Goal: Transaction & Acquisition: Purchase product/service

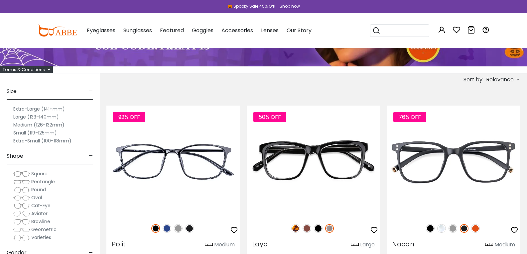
click at [48, 214] on span "Aviator" at bounding box center [39, 213] width 16 height 7
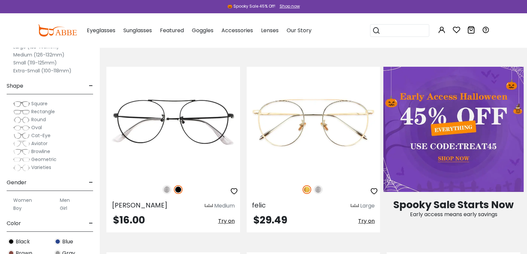
scroll to position [319, 0]
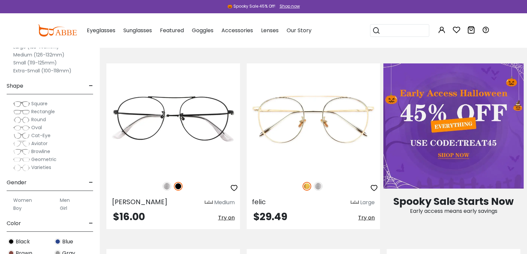
click at [70, 201] on label "Men" at bounding box center [65, 200] width 10 height 8
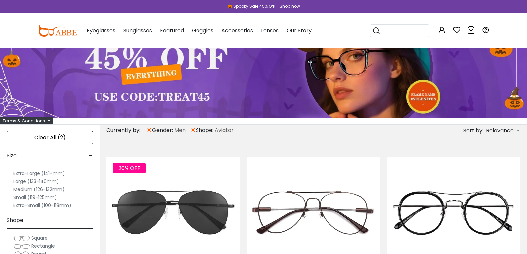
scroll to position [49, 0]
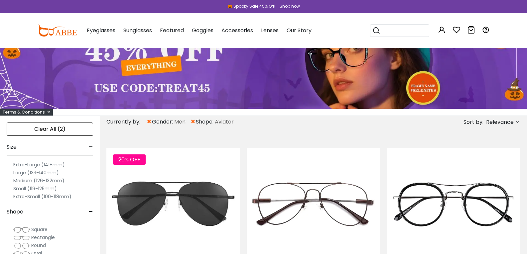
click at [515, 120] on icon at bounding box center [517, 121] width 5 height 5
click at [469, 166] on label "Prices Low To High" at bounding box center [493, 165] width 48 height 8
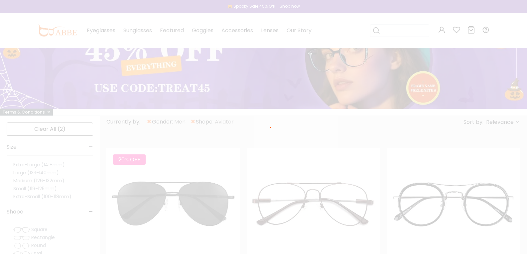
scroll to position [31, 0]
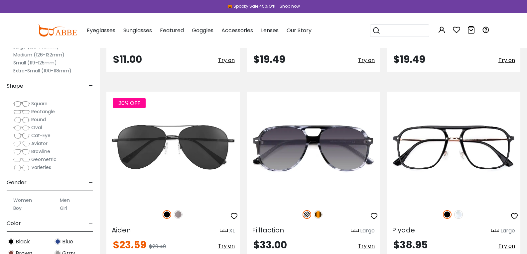
scroll to position [309, 0]
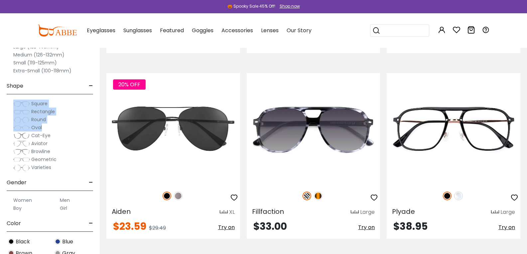
drag, startPoint x: 148, startPoint y: 82, endPoint x: 148, endPoint y: 129, distance: 46.9
click at [100, 129] on div "Clear All (2) Size - Extra-Large (141+mm) Large (133-140mm) Medium (126-132mm) …" at bounding box center [50, 122] width 100 height 264
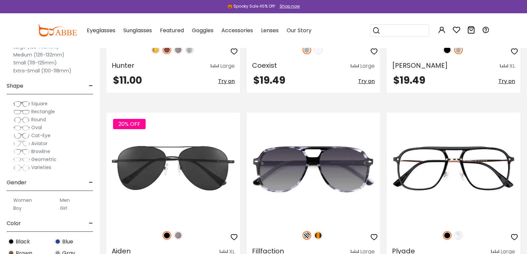
scroll to position [275, 0]
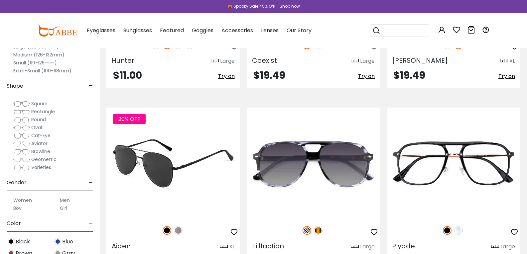
click at [182, 226] on img at bounding box center [178, 230] width 9 height 9
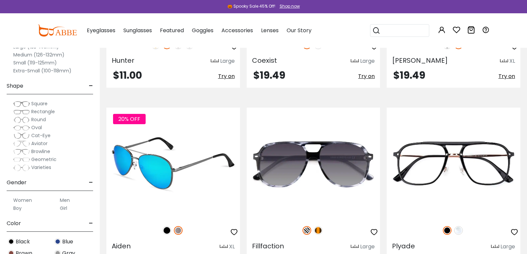
click at [207, 131] on img at bounding box center [173, 163] width 134 height 111
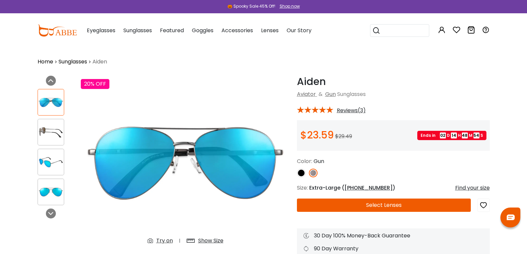
click at [387, 207] on button "Select Lenses" at bounding box center [384, 205] width 174 height 13
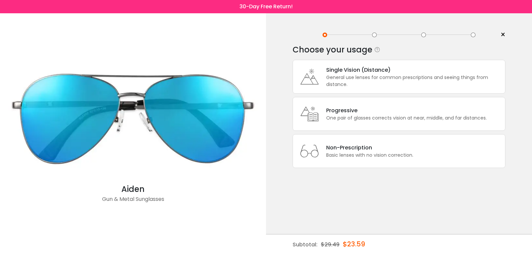
click at [350, 113] on div "Progressive" at bounding box center [406, 110] width 161 height 8
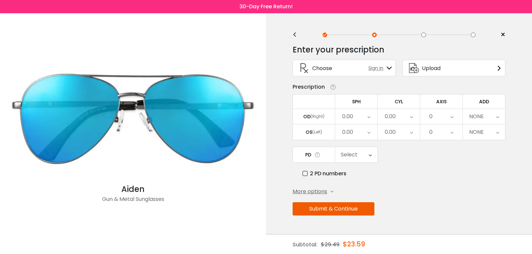
click at [357, 117] on div "0.00" at bounding box center [356, 116] width 42 height 15
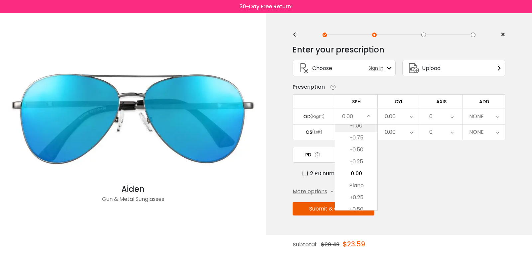
click at [361, 128] on li "-1.00" at bounding box center [356, 126] width 42 height 12
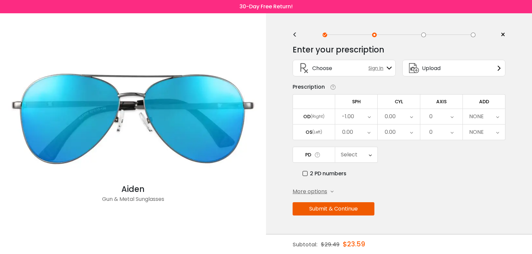
click at [368, 116] on icon at bounding box center [369, 116] width 3 height 15
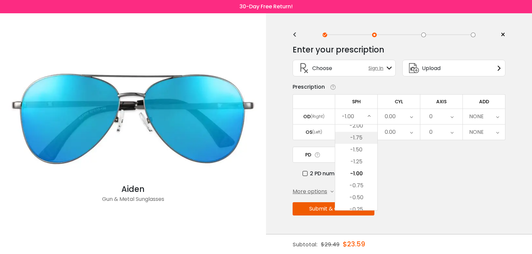
click at [358, 135] on li "-1.75" at bounding box center [356, 138] width 42 height 12
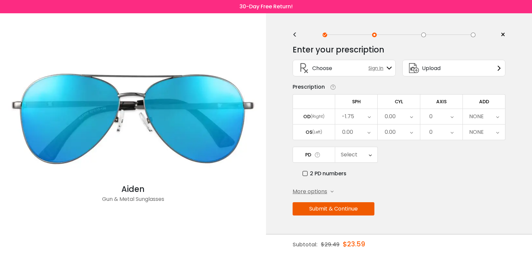
click at [369, 117] on icon at bounding box center [369, 116] width 3 height 15
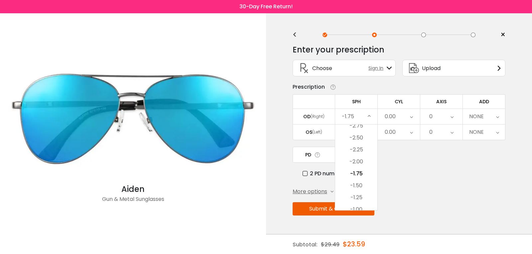
click at [369, 117] on icon at bounding box center [369, 116] width 3 height 15
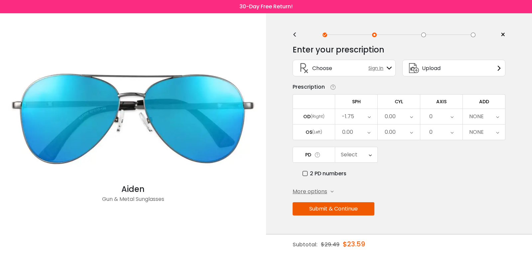
click at [369, 117] on icon at bounding box center [369, 116] width 3 height 15
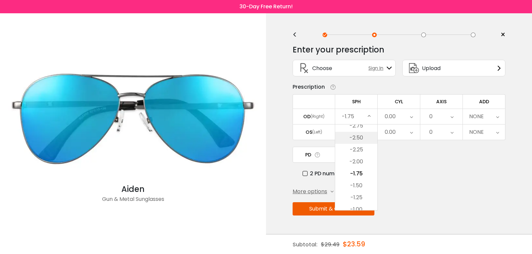
click at [359, 136] on li "-2.50" at bounding box center [356, 138] width 42 height 12
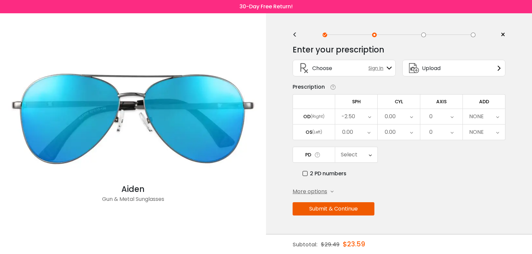
click at [368, 131] on icon at bounding box center [368, 132] width 3 height 15
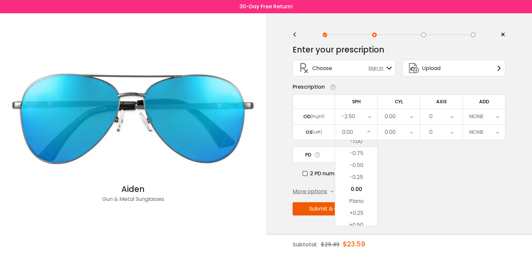
click at [357, 145] on li "-1.00" at bounding box center [356, 142] width 42 height 12
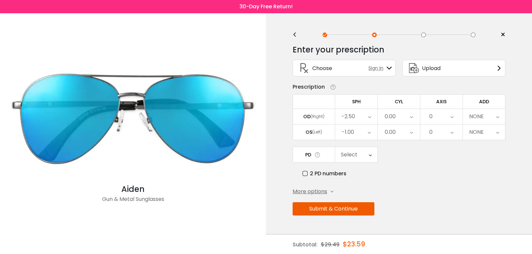
click at [366, 130] on div "-1.00" at bounding box center [356, 132] width 42 height 15
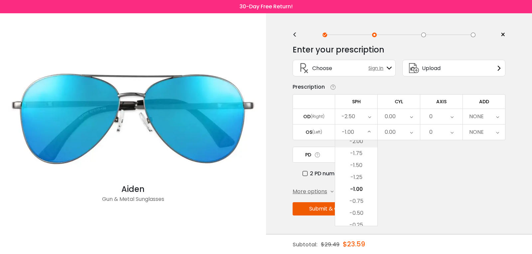
click at [351, 145] on li "-2.00" at bounding box center [356, 142] width 42 height 12
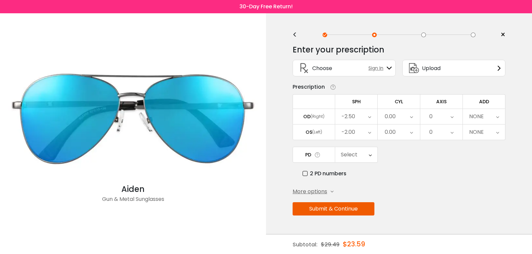
click at [362, 130] on div "-2.00" at bounding box center [356, 132] width 42 height 15
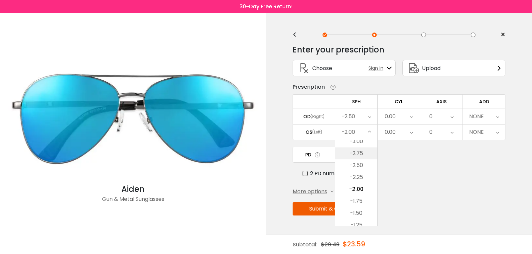
click at [361, 150] on li "-2.75" at bounding box center [356, 154] width 42 height 12
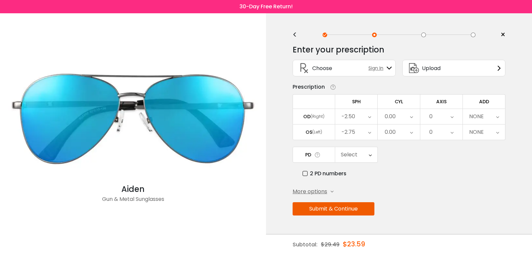
click at [397, 118] on div "0.00" at bounding box center [399, 116] width 42 height 15
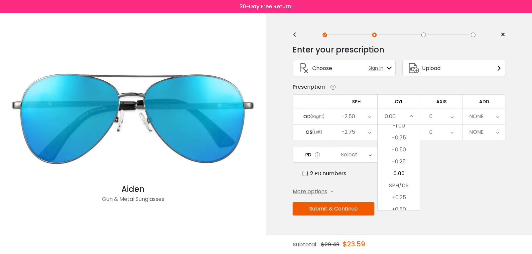
click at [402, 124] on div "0.00" at bounding box center [399, 116] width 42 height 15
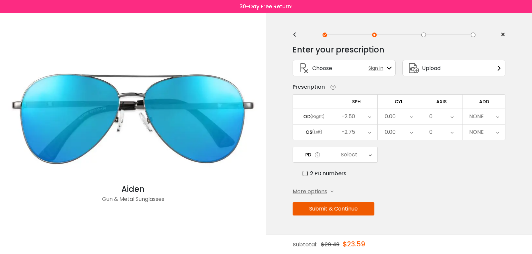
click at [405, 118] on div "0.00" at bounding box center [399, 116] width 42 height 15
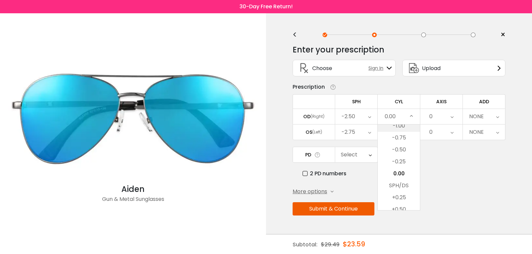
click at [400, 128] on li "-1.00" at bounding box center [399, 126] width 42 height 12
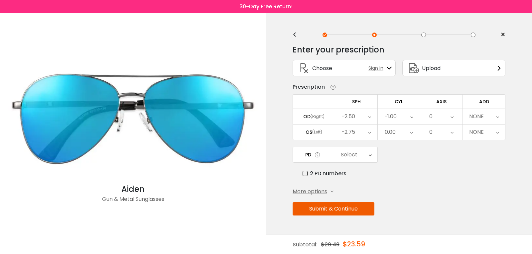
click at [405, 118] on div "-1.00" at bounding box center [399, 116] width 42 height 15
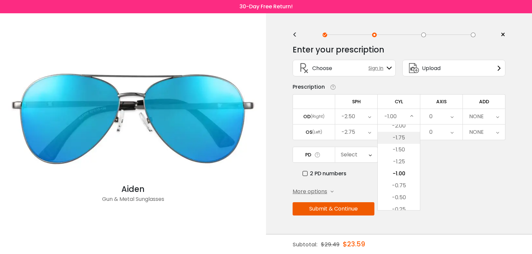
click at [401, 135] on li "-1.75" at bounding box center [399, 138] width 42 height 12
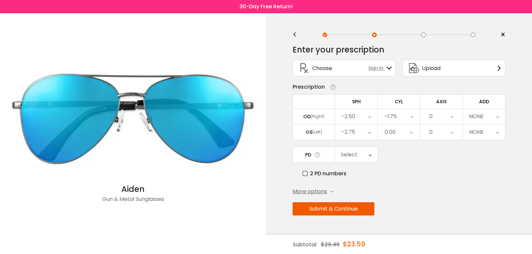
click at [396, 133] on div "0.00" at bounding box center [399, 132] width 42 height 15
click at [402, 145] on li "-1.00" at bounding box center [399, 142] width 42 height 12
click at [400, 136] on div "-1.00" at bounding box center [399, 132] width 42 height 15
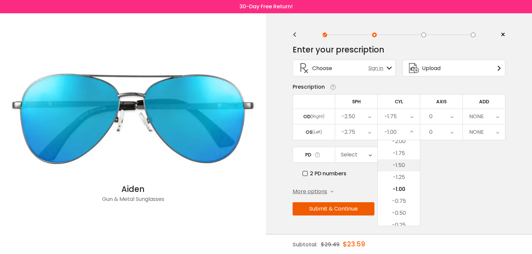
click at [399, 164] on li "-1.50" at bounding box center [399, 166] width 42 height 12
click at [451, 118] on icon at bounding box center [451, 116] width 3 height 15
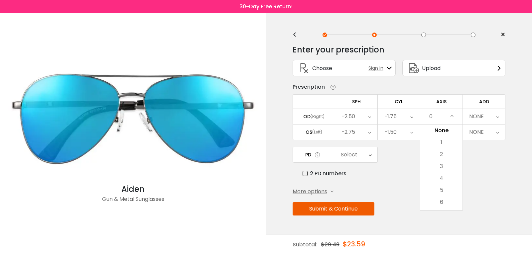
drag, startPoint x: 437, startPoint y: 197, endPoint x: 436, endPoint y: 193, distance: 3.9
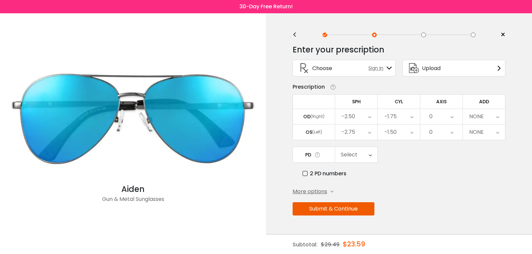
click at [437, 122] on div "0" at bounding box center [441, 116] width 42 height 15
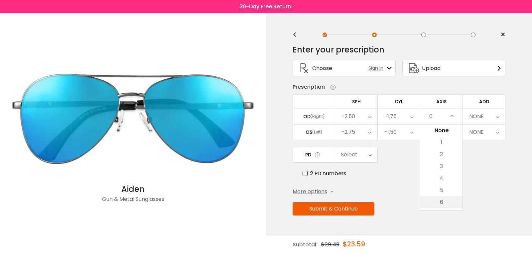
click at [434, 202] on li "6" at bounding box center [441, 202] width 42 height 12
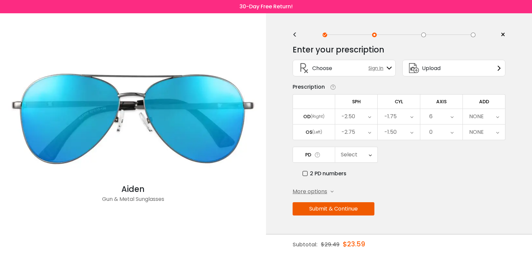
click at [452, 116] on icon at bounding box center [451, 116] width 3 height 15
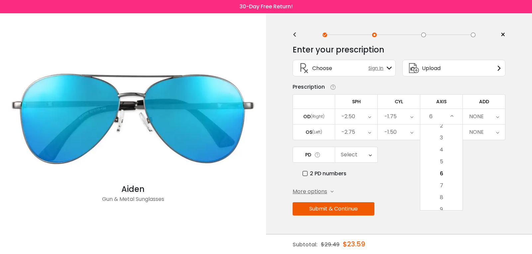
click at [443, 118] on div "6" at bounding box center [441, 116] width 42 height 15
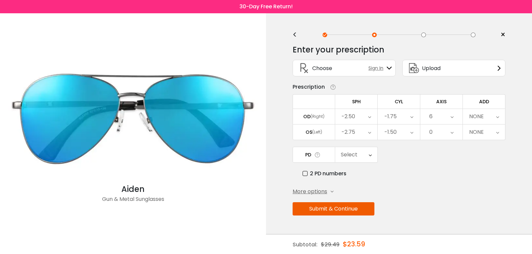
click at [443, 118] on div "6" at bounding box center [441, 116] width 42 height 15
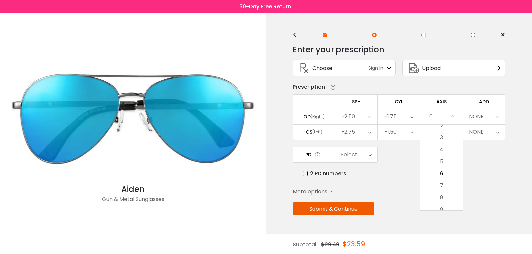
click at [437, 116] on div "6" at bounding box center [441, 116] width 42 height 15
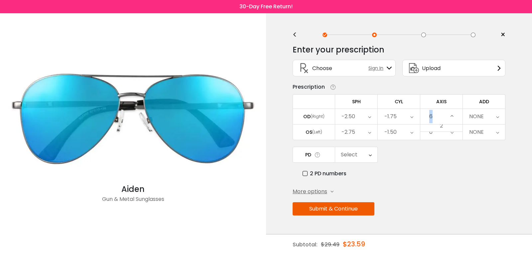
click at [437, 116] on div "6" at bounding box center [441, 116] width 42 height 15
click at [435, 117] on div "6" at bounding box center [441, 116] width 42 height 15
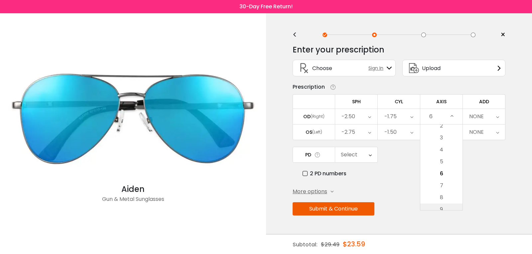
click at [440, 208] on li "9" at bounding box center [441, 210] width 42 height 12
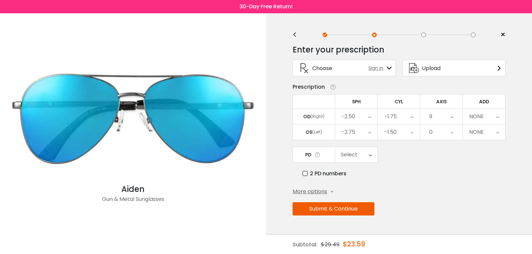
click at [455, 116] on div "9" at bounding box center [441, 116] width 42 height 15
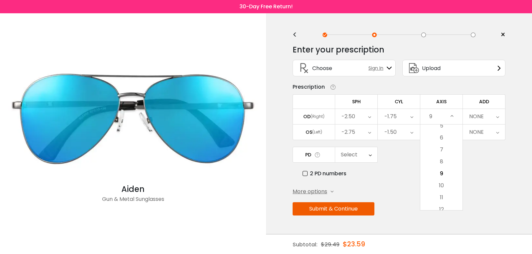
click at [439, 213] on div "Submit & Continue" at bounding box center [398, 208] width 213 height 13
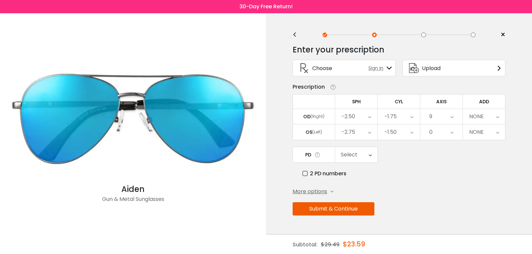
click at [444, 115] on div "9" at bounding box center [441, 116] width 42 height 15
click at [440, 199] on li "11" at bounding box center [441, 198] width 42 height 12
click at [440, 121] on div "11" at bounding box center [441, 116] width 42 height 15
click at [438, 202] on li "13" at bounding box center [441, 198] width 42 height 12
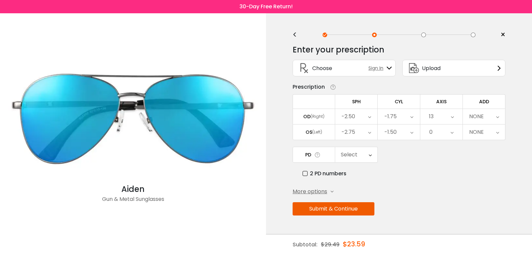
click at [443, 117] on div "13" at bounding box center [441, 116] width 42 height 15
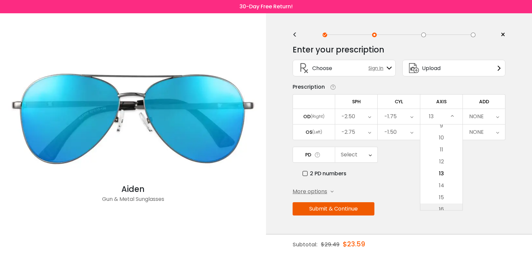
click at [436, 206] on li "16" at bounding box center [441, 210] width 42 height 12
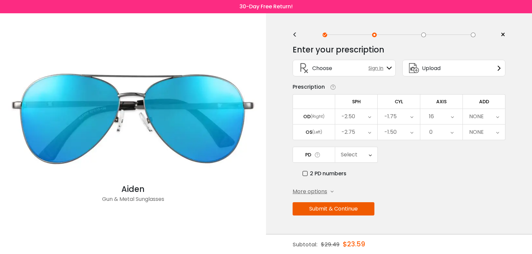
click at [445, 117] on div "16" at bounding box center [441, 116] width 42 height 15
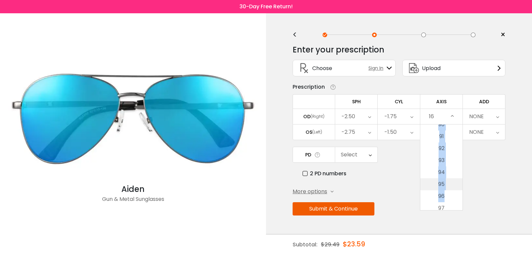
scroll to position [1087, 0]
drag, startPoint x: 461, startPoint y: 134, endPoint x: 445, endPoint y: 135, distance: 15.7
click at [445, 135] on ul "None 1 2 3 4 5 6 7 8 9 10 11 12 13 14 15 16 17 18 19 20 21 22 23 24 25 26 27 28…" at bounding box center [441, 120] width 42 height 2165
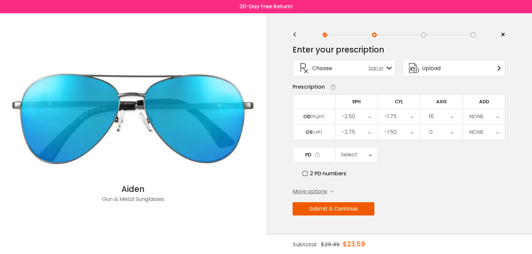
click at [446, 118] on div "16" at bounding box center [441, 116] width 42 height 15
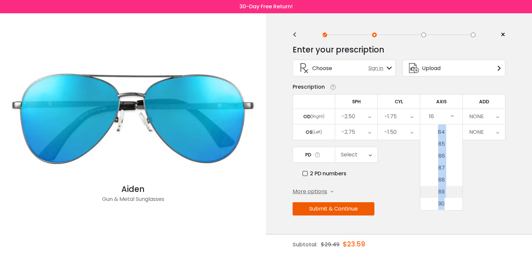
scroll to position [1016, 0]
drag, startPoint x: 445, startPoint y: 171, endPoint x: 441, endPoint y: 187, distance: 16.7
click at [441, 187] on ul "None 1 2 3 4 5 6 7 8 9 10 11 12 13 14 15 16 17 18 19 20 21 22 23 24 25 26 27 28…" at bounding box center [441, 191] width 42 height 2165
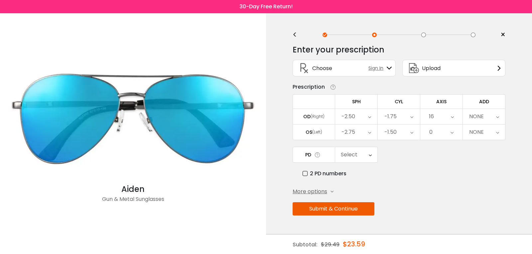
click at [441, 187] on div "Enter your prescription SPH (Sphere) Lens strength needed to correct your visio…" at bounding box center [398, 144] width 213 height 209
click at [435, 113] on div "16" at bounding box center [441, 116] width 42 height 15
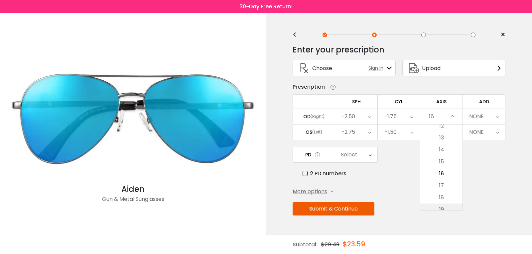
click at [438, 208] on li "19" at bounding box center [441, 210] width 42 height 12
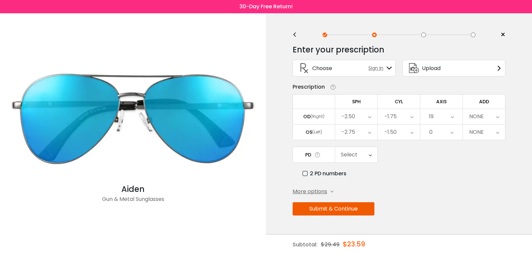
click at [447, 121] on div "19" at bounding box center [441, 116] width 42 height 15
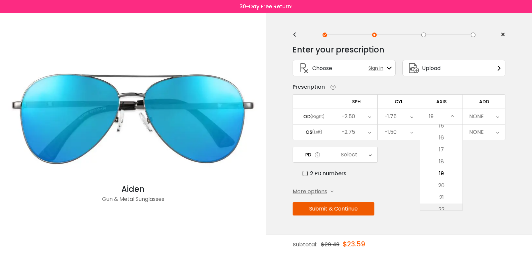
click at [441, 208] on li "22" at bounding box center [441, 210] width 42 height 12
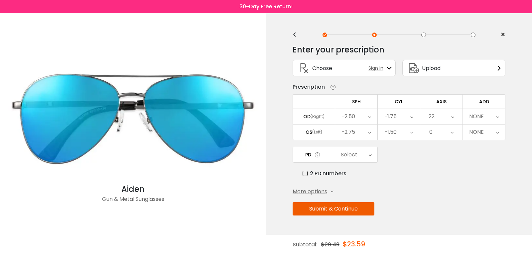
click at [452, 119] on icon at bounding box center [452, 116] width 3 height 15
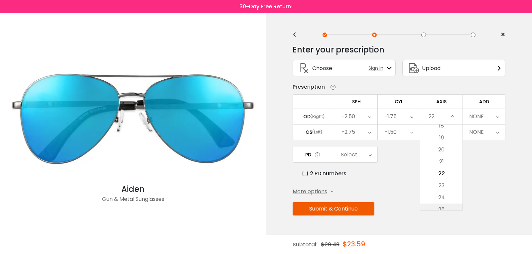
click at [442, 205] on li "25" at bounding box center [441, 210] width 42 height 12
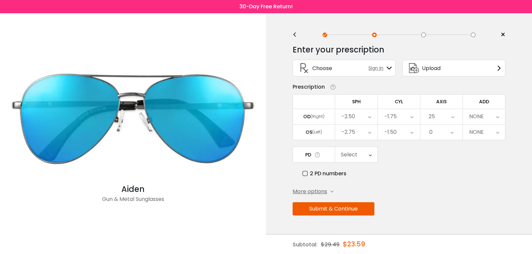
click at [438, 114] on div "25" at bounding box center [441, 116] width 42 height 15
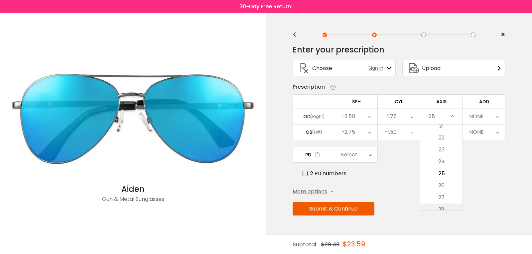
click at [438, 208] on li "28" at bounding box center [441, 210] width 42 height 12
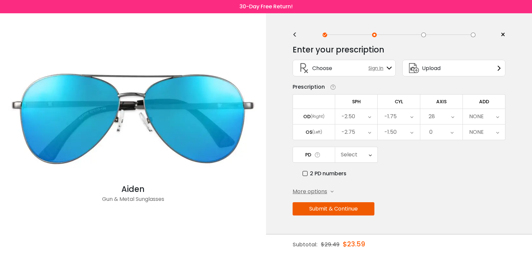
click at [435, 118] on div "28" at bounding box center [441, 116] width 42 height 15
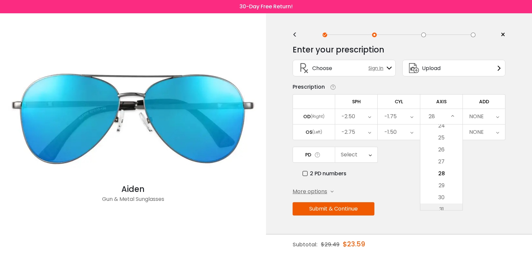
click at [439, 204] on li "31" at bounding box center [441, 210] width 42 height 12
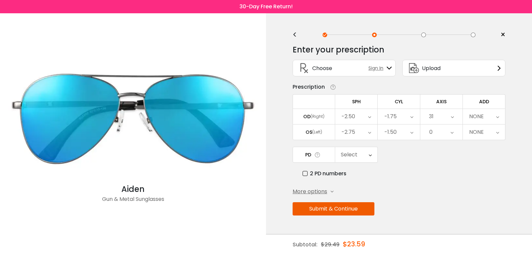
click at [444, 120] on div "31" at bounding box center [441, 116] width 42 height 15
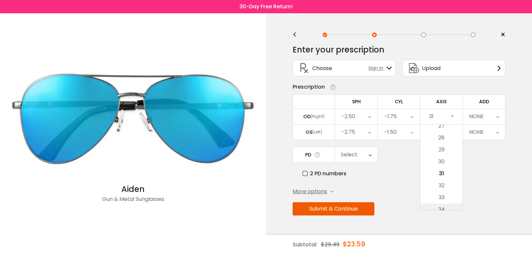
click at [442, 208] on li "34" at bounding box center [441, 210] width 42 height 12
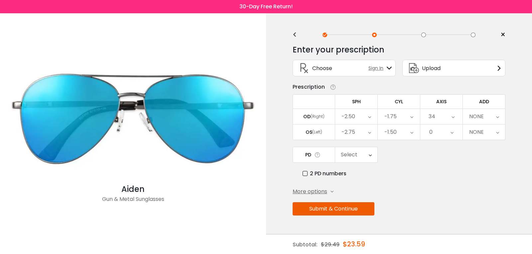
click at [449, 117] on div "34" at bounding box center [441, 116] width 42 height 15
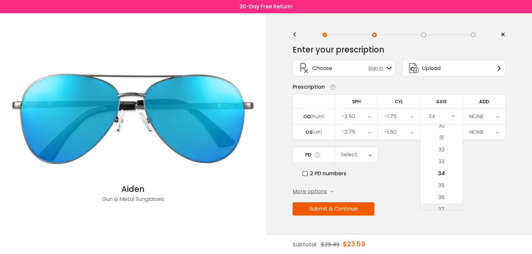
click at [441, 205] on li "37" at bounding box center [441, 210] width 42 height 12
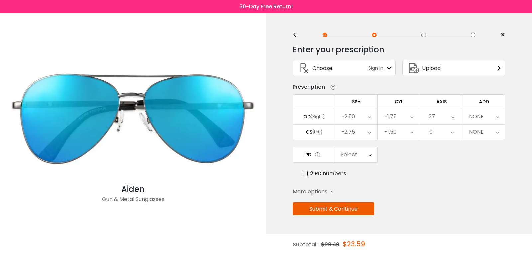
click at [441, 116] on div "37" at bounding box center [441, 116] width 42 height 15
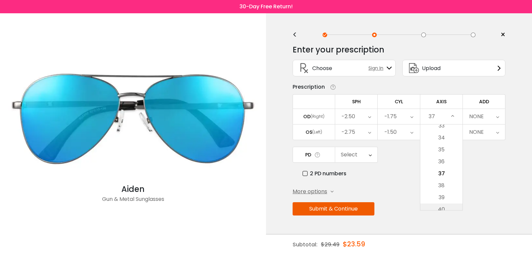
click at [444, 209] on li "40" at bounding box center [441, 210] width 42 height 12
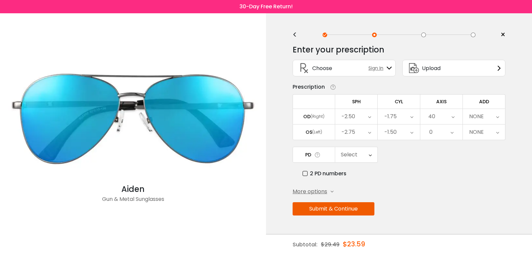
click at [449, 114] on div "40" at bounding box center [441, 116] width 42 height 15
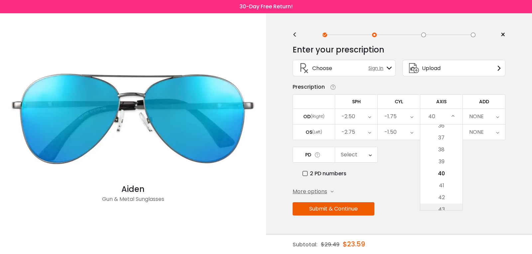
click at [443, 205] on li "43" at bounding box center [441, 210] width 42 height 12
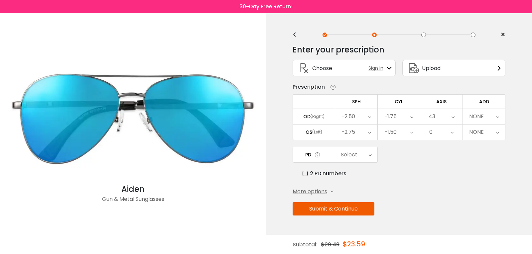
click at [446, 121] on div "43" at bounding box center [441, 116] width 42 height 15
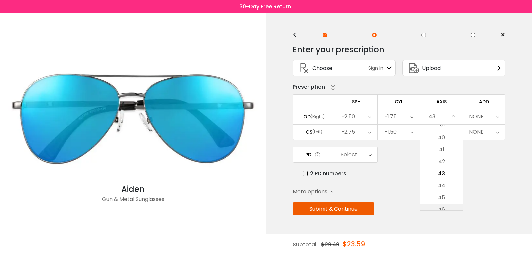
click at [441, 207] on li "46" at bounding box center [441, 210] width 42 height 12
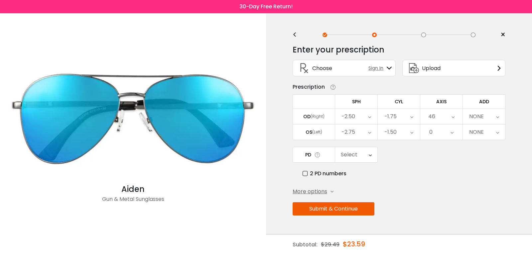
click at [449, 118] on div "46" at bounding box center [441, 116] width 42 height 15
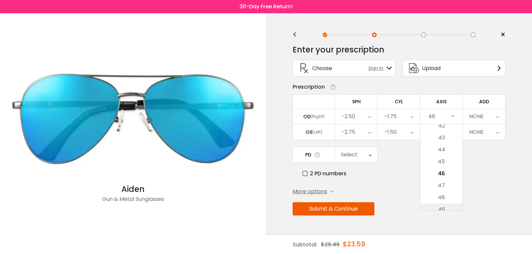
click at [443, 206] on li "49" at bounding box center [441, 210] width 42 height 12
